Goal: Find specific page/section: Find specific page/section

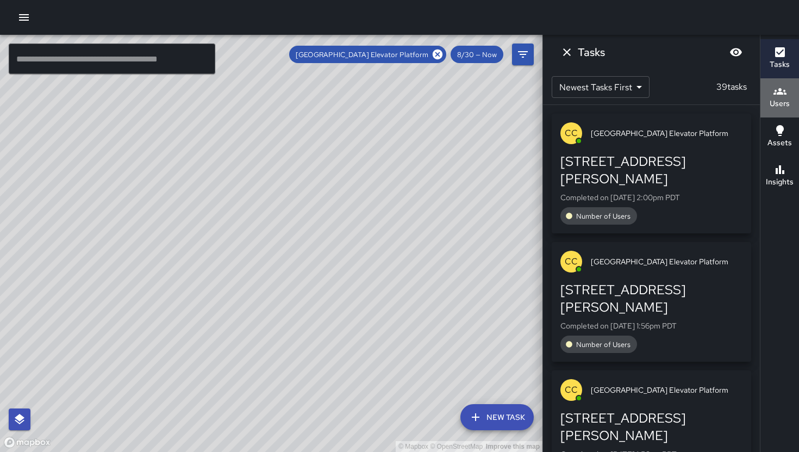
click at [778, 103] on h6 "Users" at bounding box center [780, 104] width 20 height 12
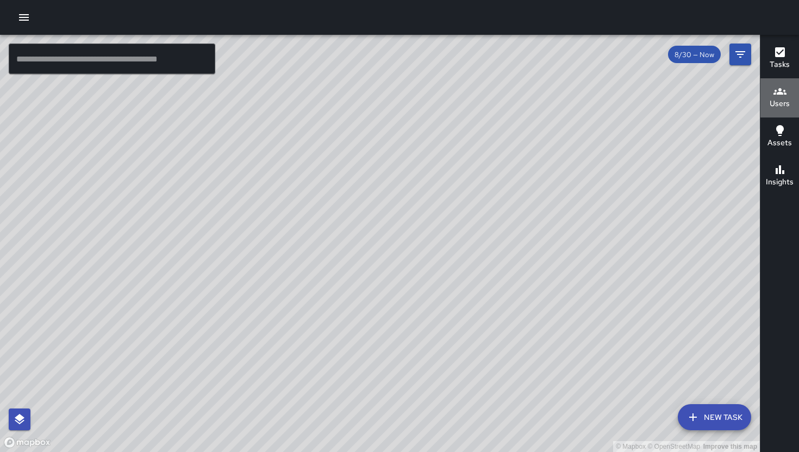
click at [781, 105] on h6 "Users" at bounding box center [780, 104] width 20 height 12
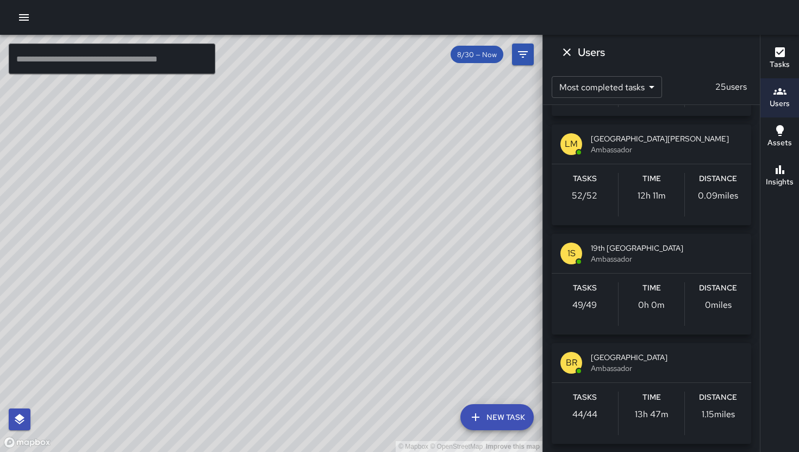
scroll to position [988, 0]
